Goal: Find contact information: Find contact information

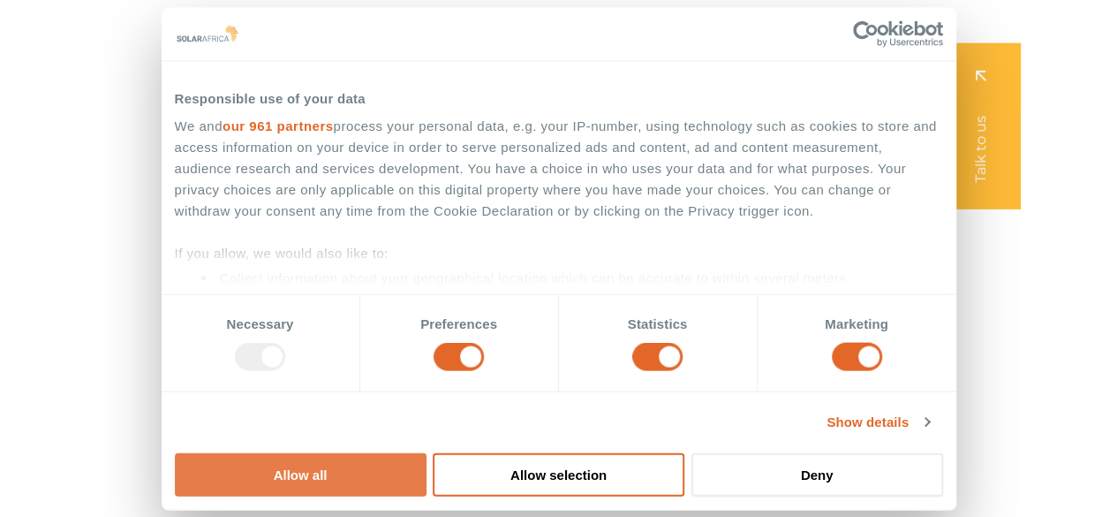
click at [427, 452] on button "Allow all" at bounding box center [301, 473] width 252 height 43
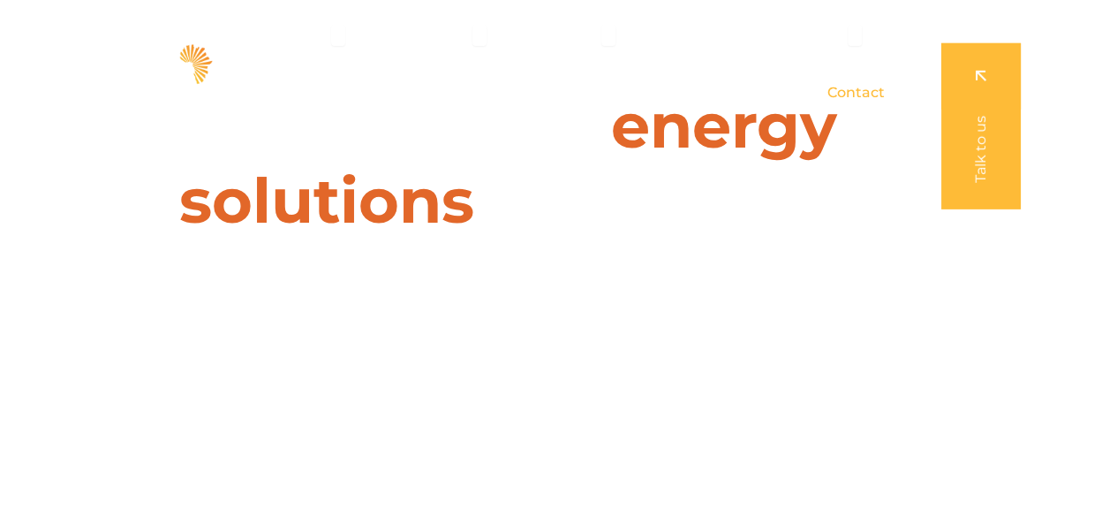
click at [857, 92] on span "Contact" at bounding box center [855, 92] width 57 height 21
